Goal: Task Accomplishment & Management: Manage account settings

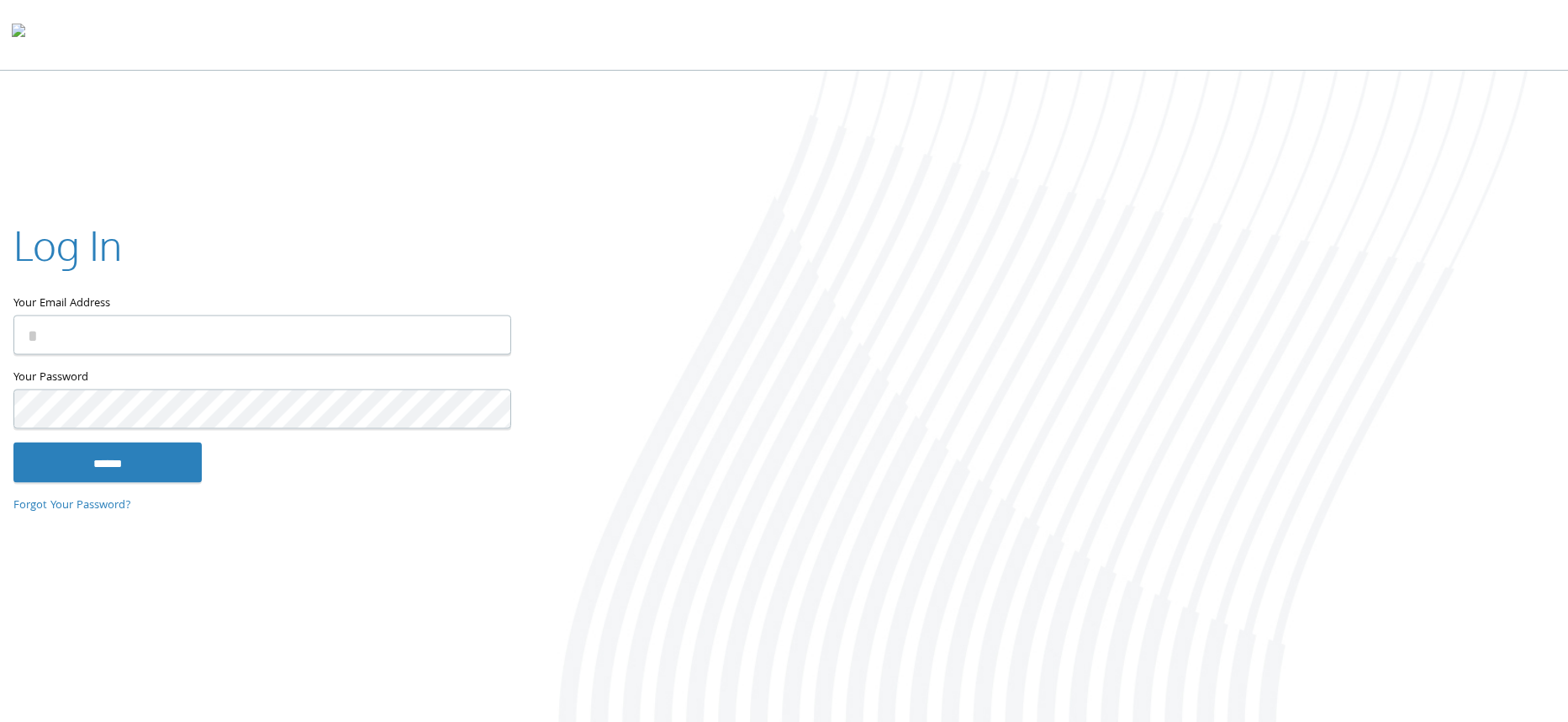
type input "**********"
click at [100, 467] on input "******" at bounding box center [108, 462] width 189 height 40
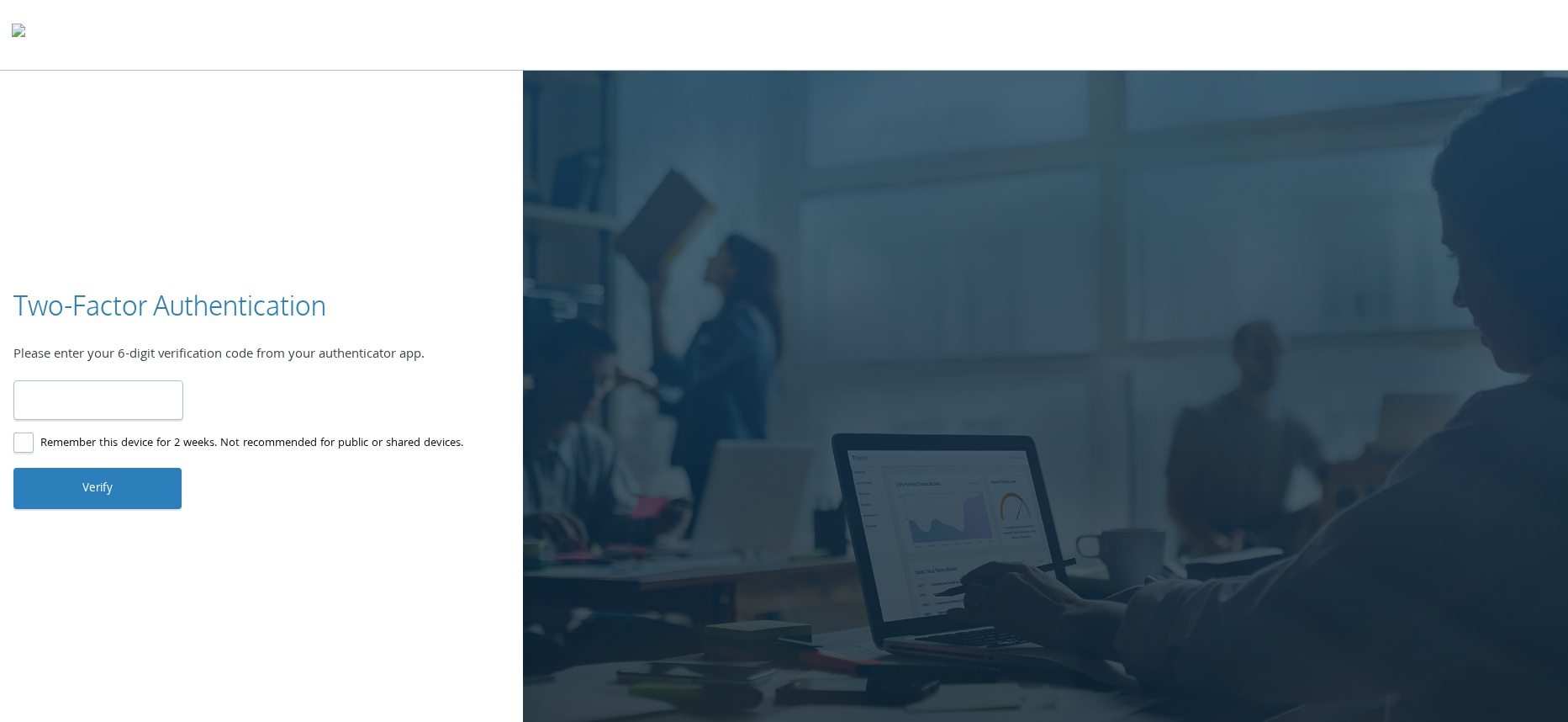
type input "******"
click at [33, 488] on button "Verify" at bounding box center [97, 487] width 168 height 40
